Goal: Contribute content: Add original content to the website for others to see

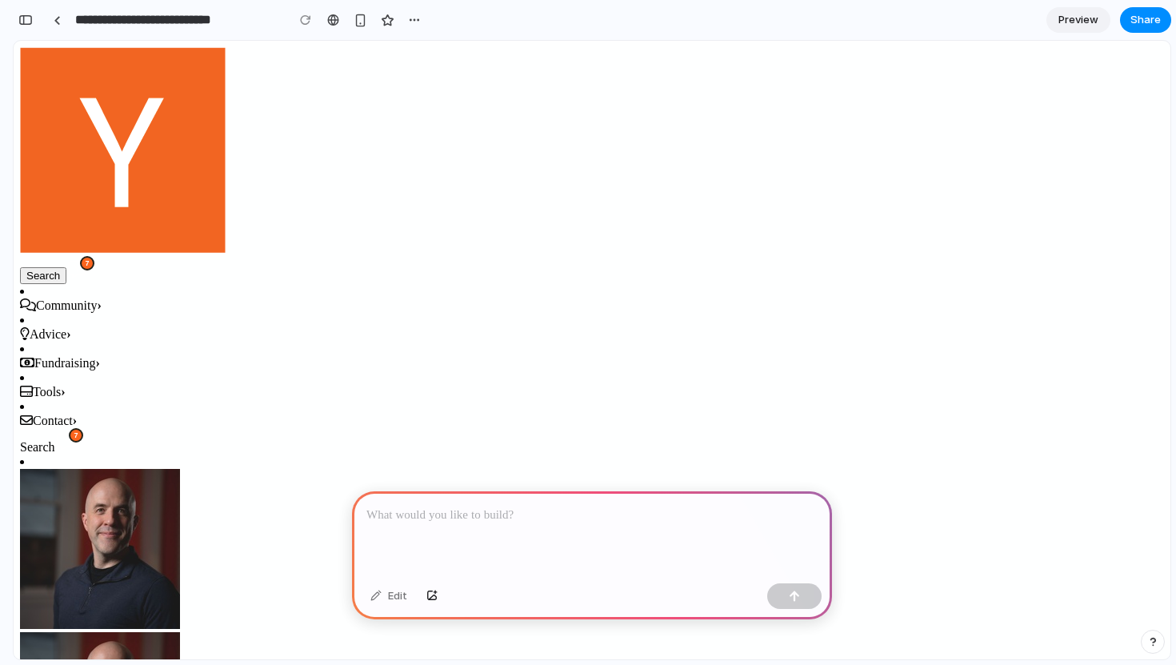
scroll to position [0, 14]
click at [180, 469] on img at bounding box center [100, 549] width 160 height 160
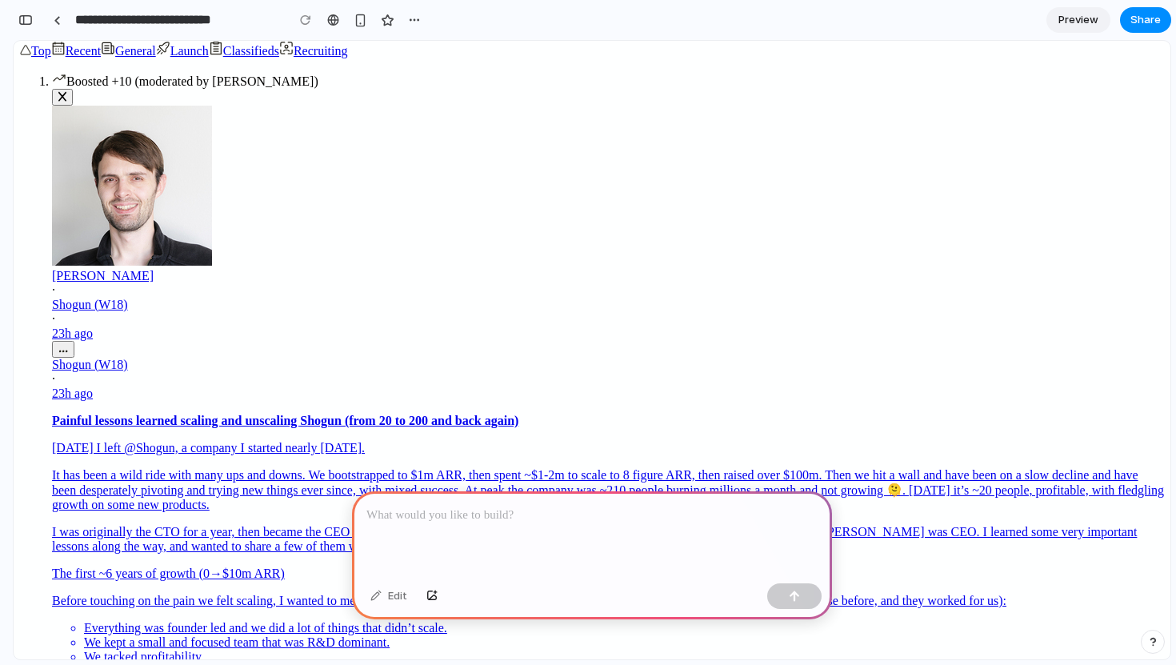
scroll to position [776, 0]
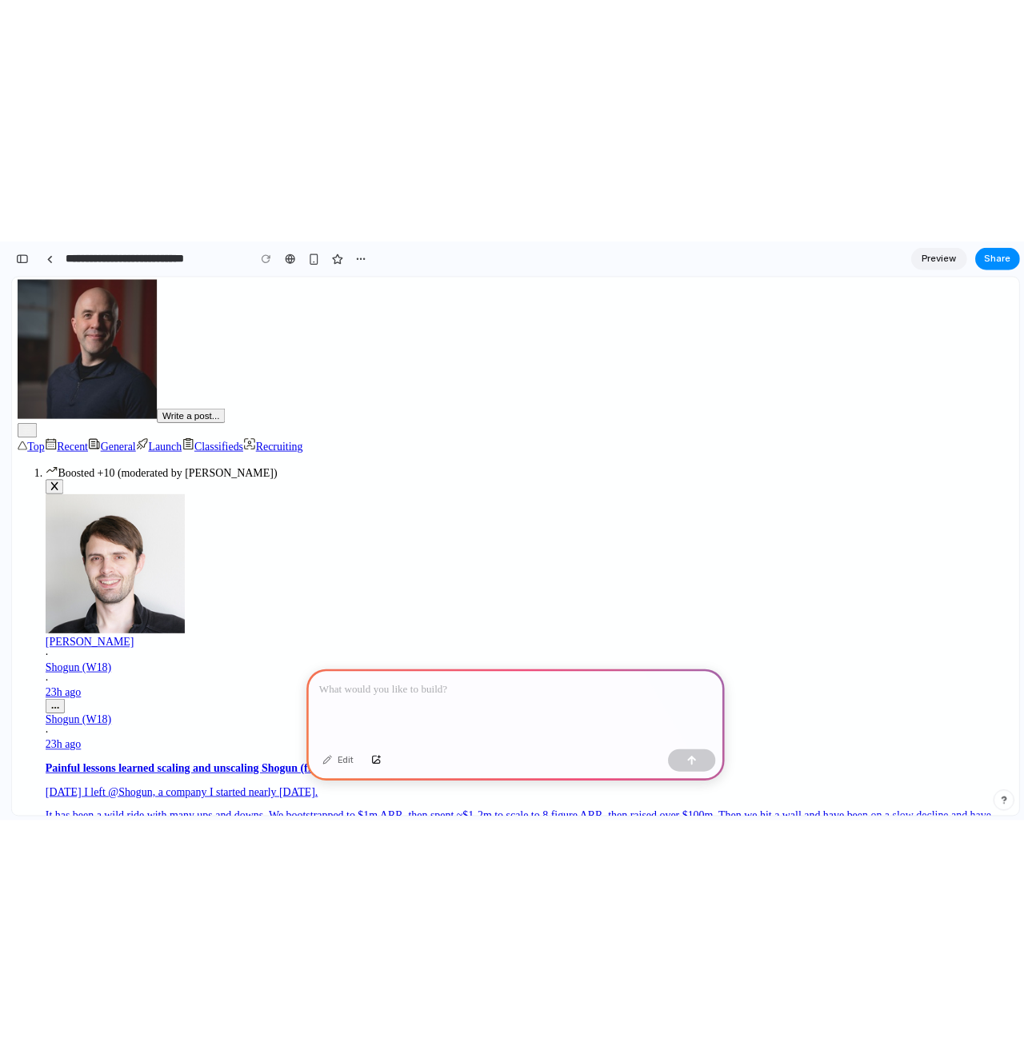
scroll to position [0, 0]
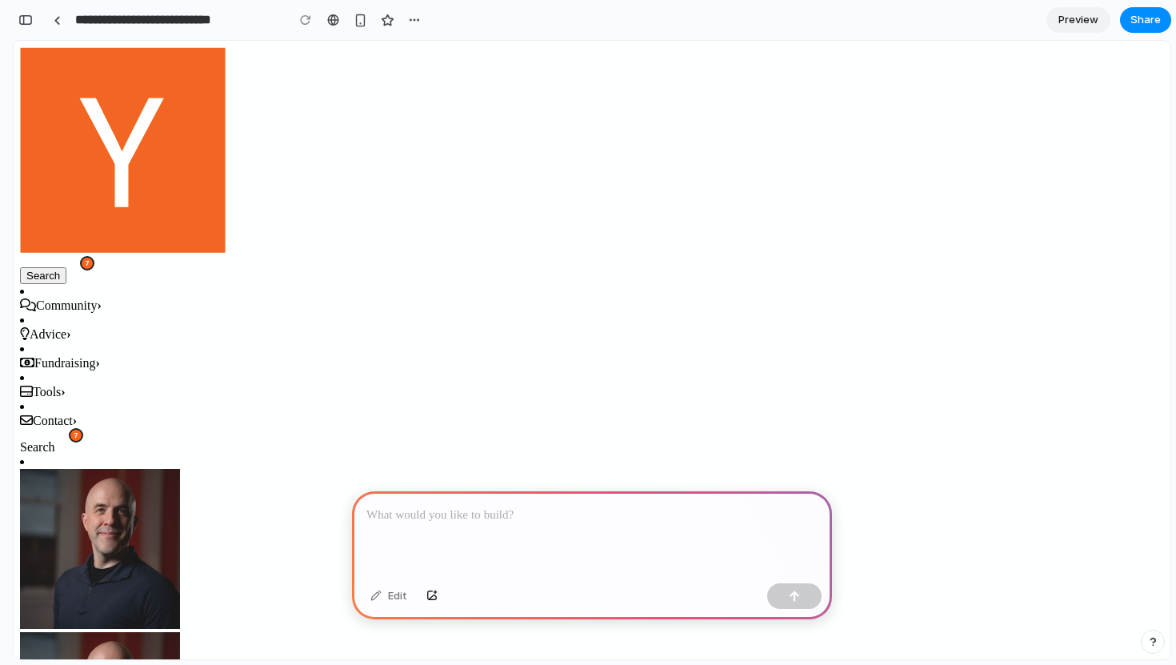
click at [494, 502] on div at bounding box center [592, 534] width 480 height 86
click at [814, 590] on button "button" at bounding box center [794, 596] width 54 height 26
